Goal: Task Accomplishment & Management: Complete application form

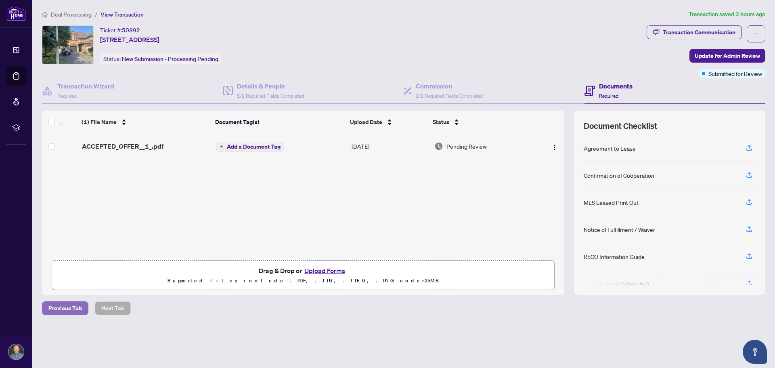
click at [60, 302] on span "Previous Tab" at bounding box center [64, 307] width 33 height 13
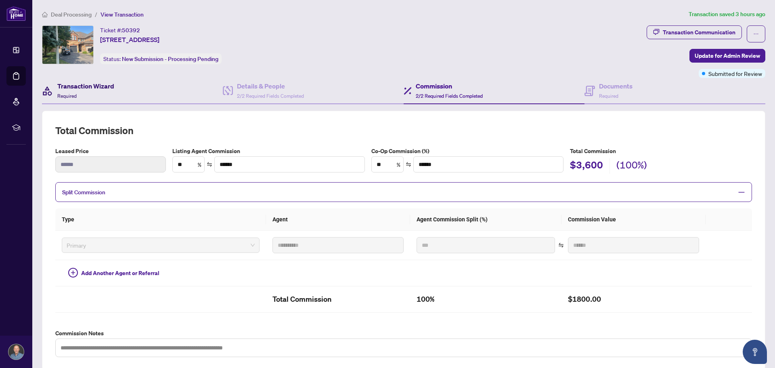
click at [92, 88] on h4 "Transaction Wizard" at bounding box center [85, 86] width 57 height 10
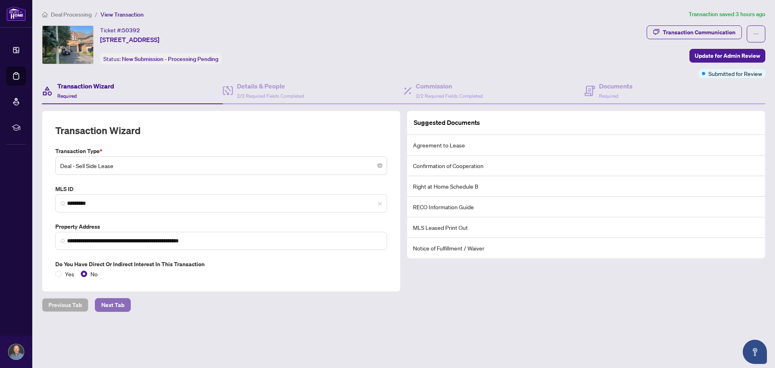
click at [107, 307] on span "Next Tab" at bounding box center [112, 304] width 23 height 13
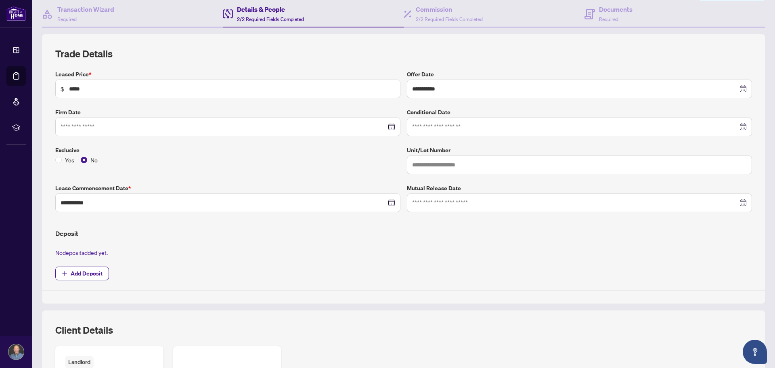
scroll to position [81, 0]
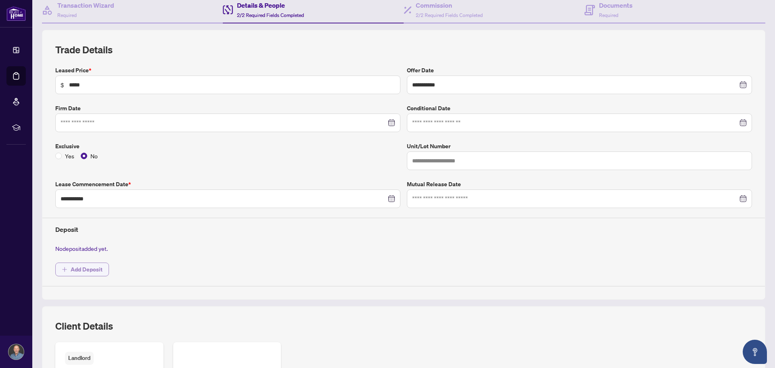
click at [82, 269] on span "Add Deposit" at bounding box center [87, 269] width 32 height 13
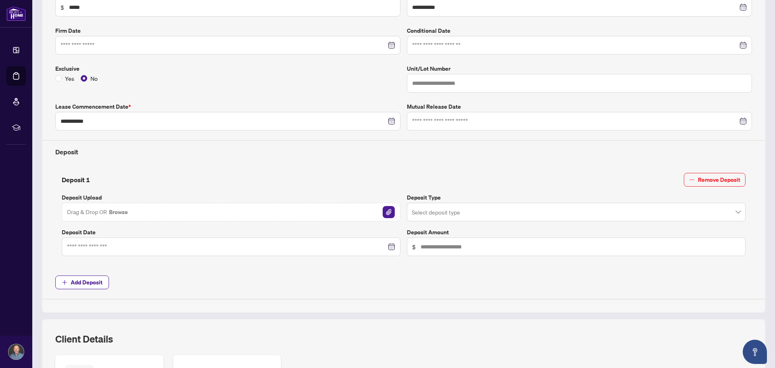
scroll to position [161, 0]
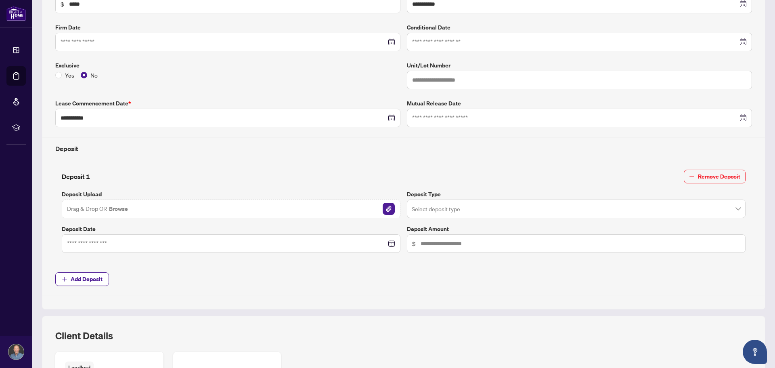
click at [120, 205] on button "Browse" at bounding box center [118, 208] width 21 height 10
click at [467, 209] on input "search" at bounding box center [572, 210] width 322 height 18
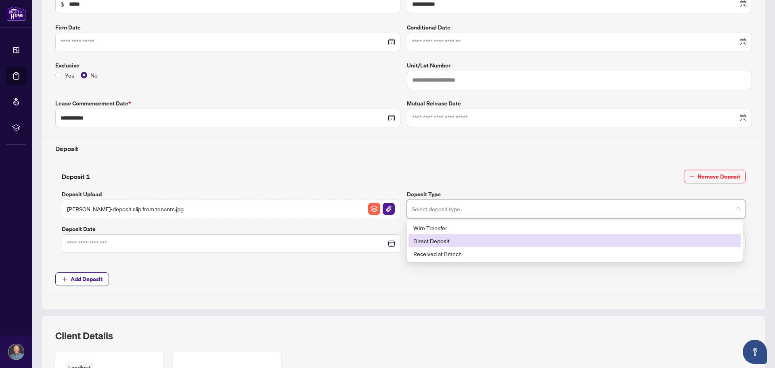
click at [444, 239] on div "Direct Deposit" at bounding box center [574, 240] width 323 height 9
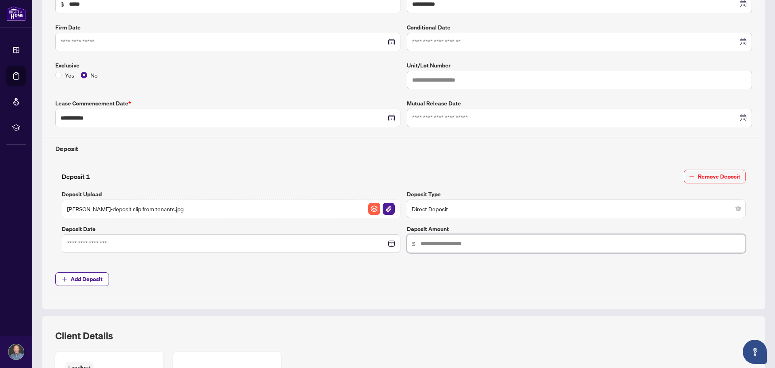
click at [439, 245] on input "text" at bounding box center [580, 243] width 320 height 9
click at [159, 236] on div at bounding box center [231, 243] width 338 height 19
type input "*****"
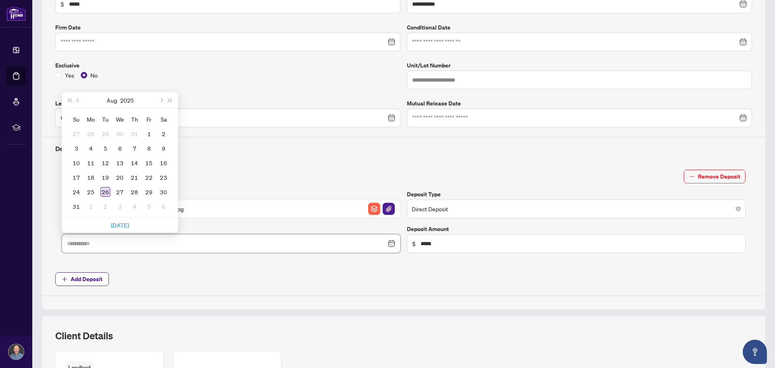
type input "**********"
click at [104, 190] on div "26" at bounding box center [105, 192] width 10 height 10
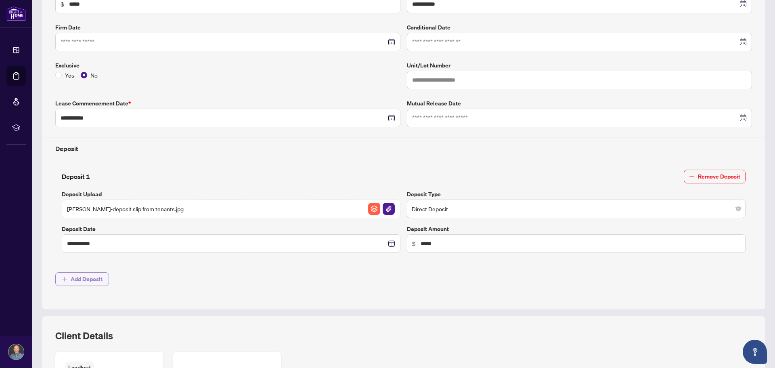
click at [93, 276] on span "Add Deposit" at bounding box center [87, 278] width 32 height 13
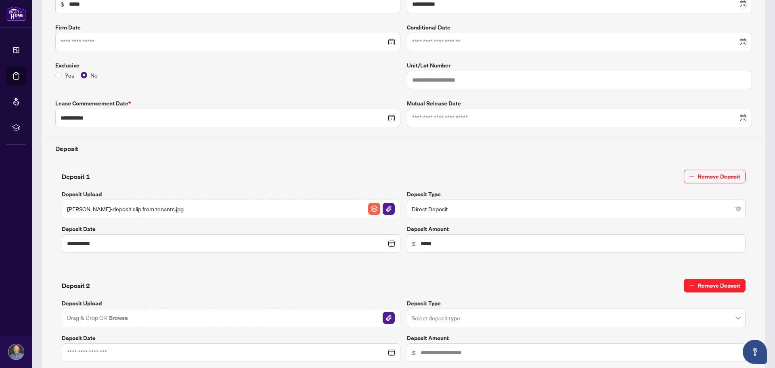
click at [734, 287] on button "Remove Deposit" at bounding box center [714, 285] width 62 height 14
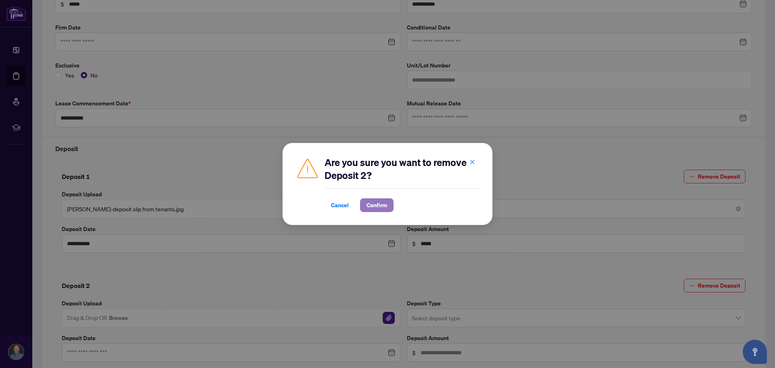
click at [376, 209] on span "Confirm" at bounding box center [376, 204] width 21 height 13
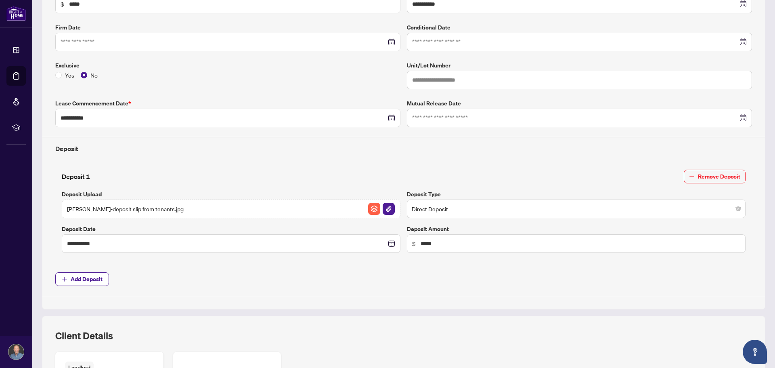
scroll to position [327, 0]
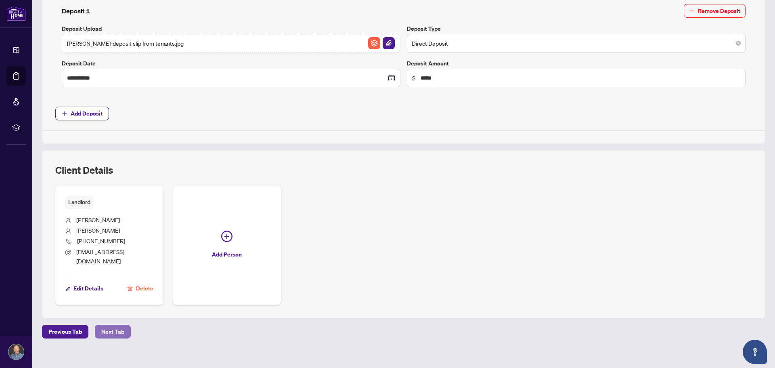
click at [120, 325] on span "Next Tab" at bounding box center [112, 331] width 23 height 13
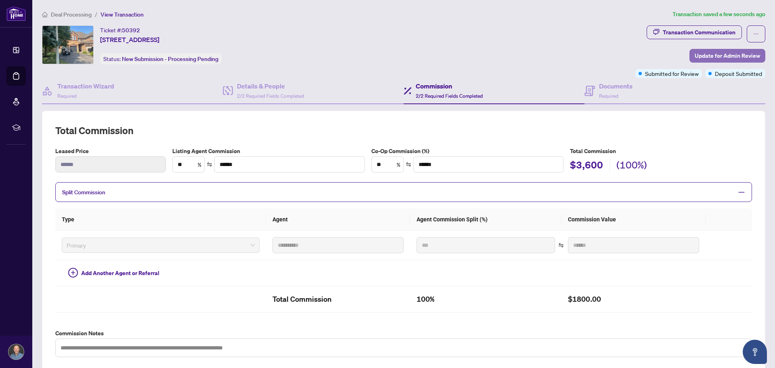
click at [721, 55] on span "Update for Admin Review" at bounding box center [726, 55] width 65 height 13
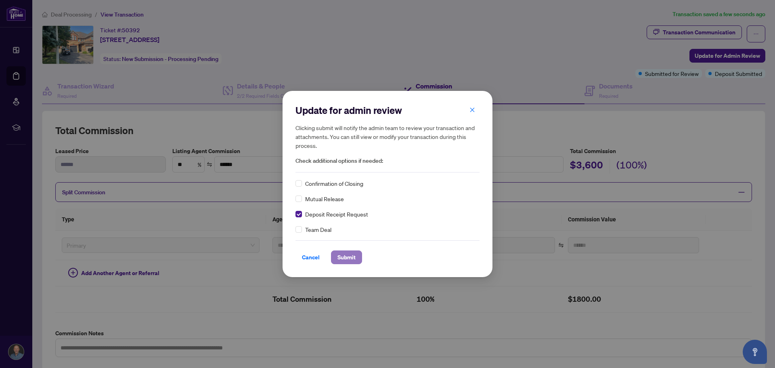
click at [347, 260] on span "Submit" at bounding box center [346, 257] width 18 height 13
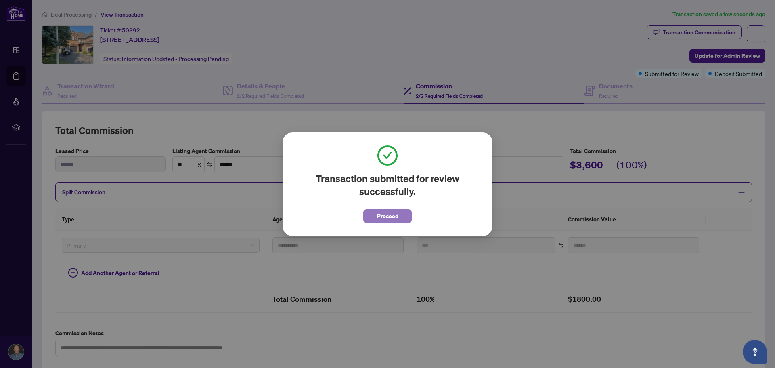
click at [383, 214] on span "Proceed" at bounding box center [387, 215] width 21 height 13
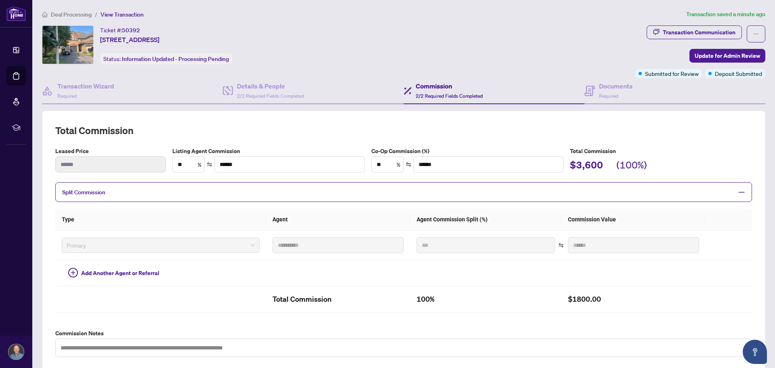
drag, startPoint x: 721, startPoint y: 55, endPoint x: 572, endPoint y: 127, distance: 165.3
click at [721, 55] on span "Update for Admin Review" at bounding box center [726, 55] width 65 height 13
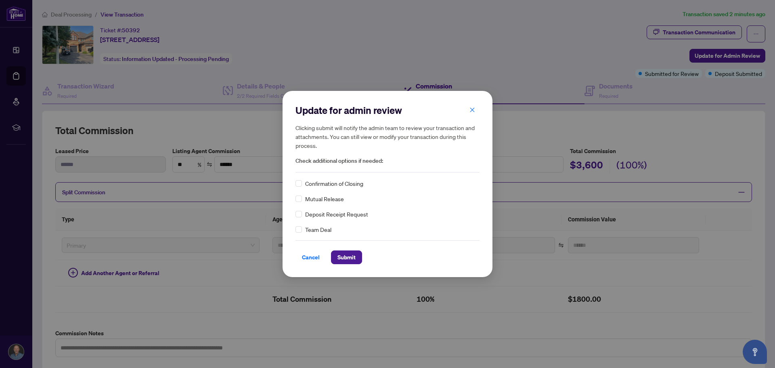
click at [314, 259] on span "Cancel" at bounding box center [311, 257] width 18 height 13
